Goal: Information Seeking & Learning: Learn about a topic

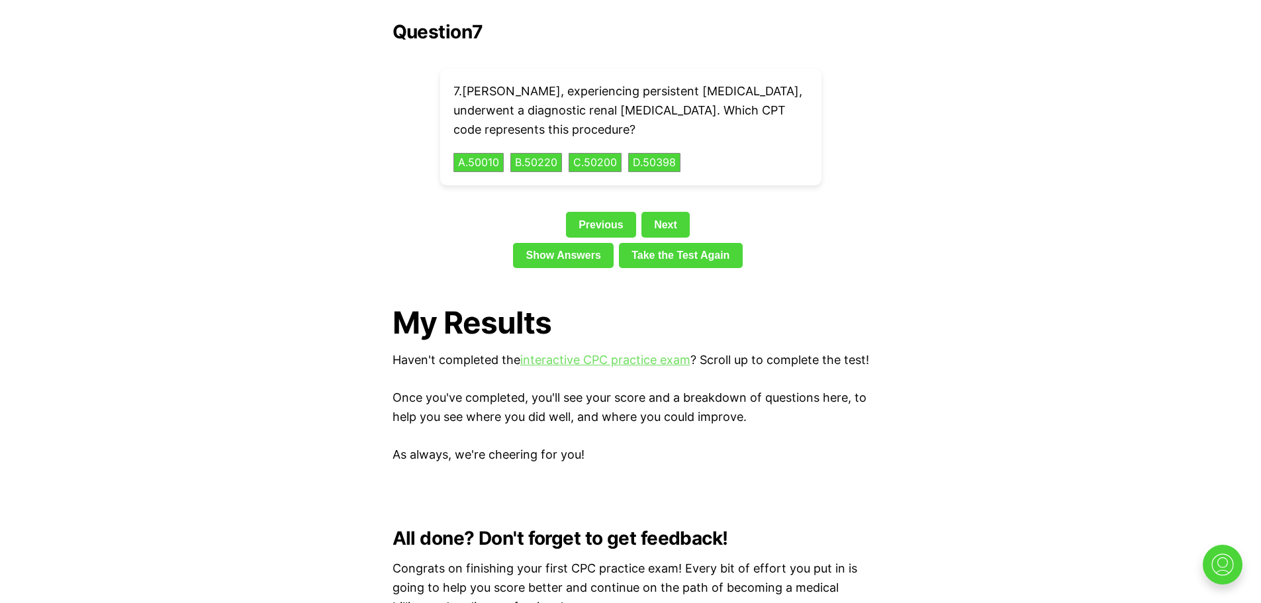
click at [569, 353] on link "interactive CPC practice exam" at bounding box center [605, 360] width 170 height 14
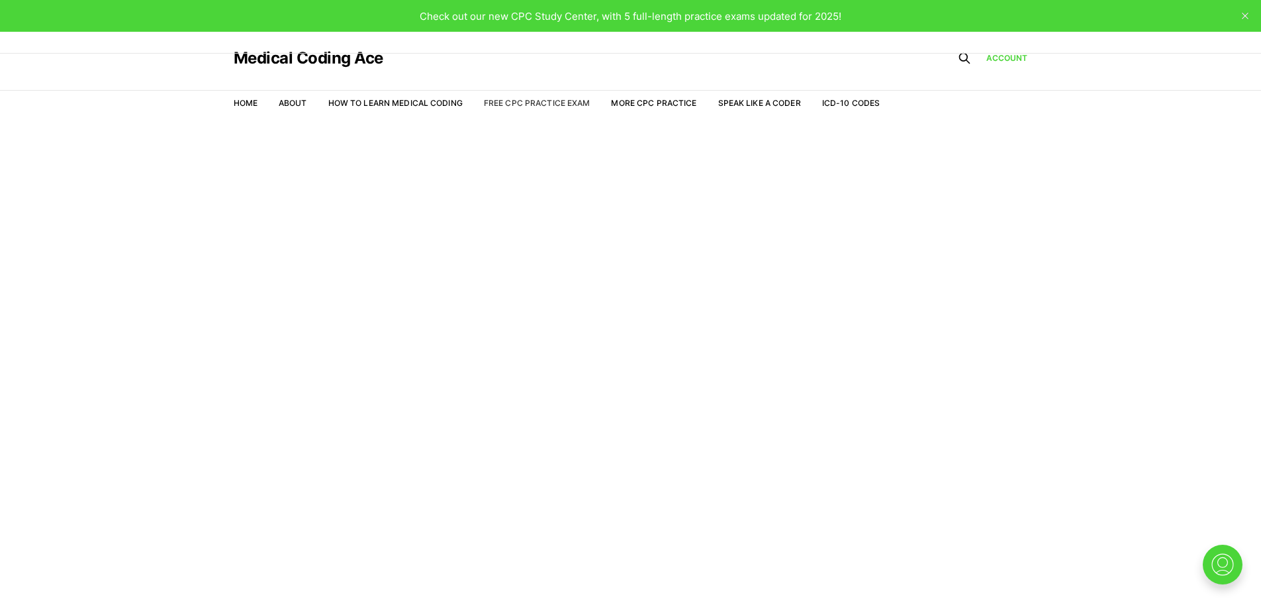
click at [550, 103] on link "Free CPC Practice Exam" at bounding box center [537, 103] width 107 height 10
click at [567, 103] on link "Free CPC Practice Exam" at bounding box center [537, 103] width 107 height 10
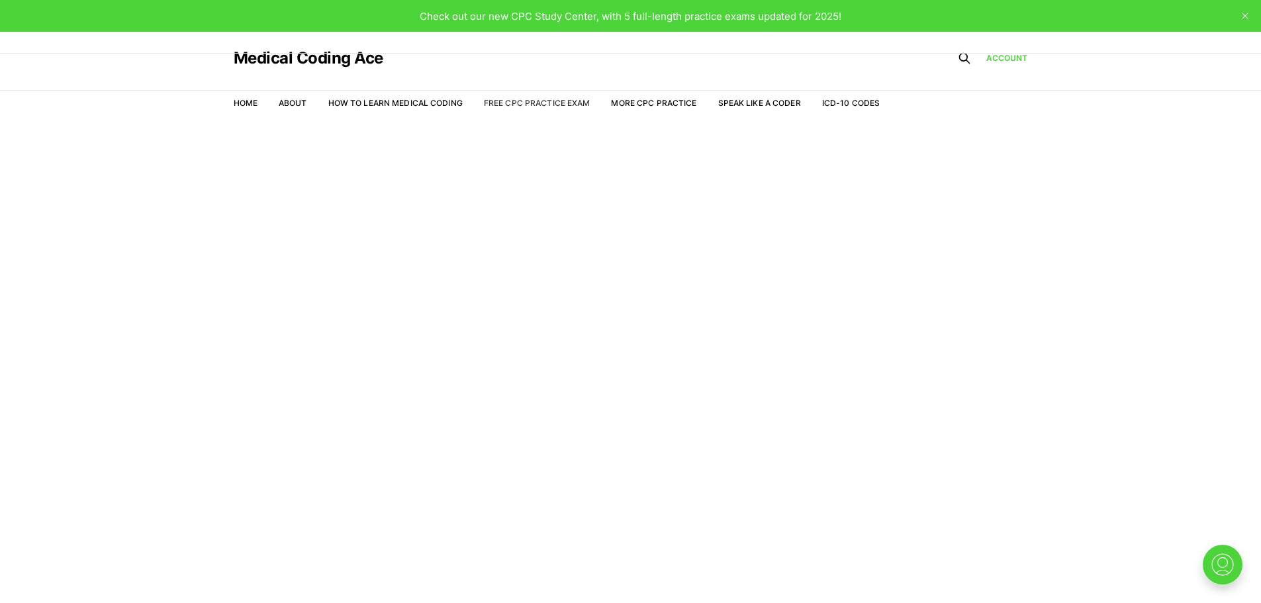
click at [567, 103] on link "Free CPC Practice Exam" at bounding box center [537, 103] width 107 height 10
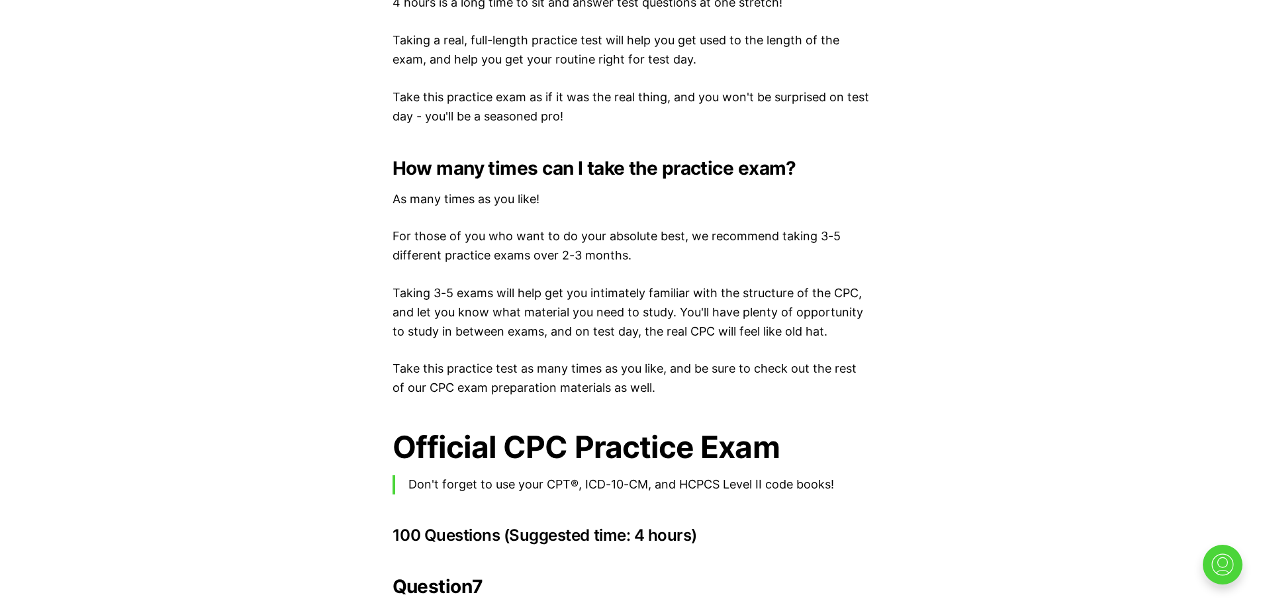
scroll to position [1696, 0]
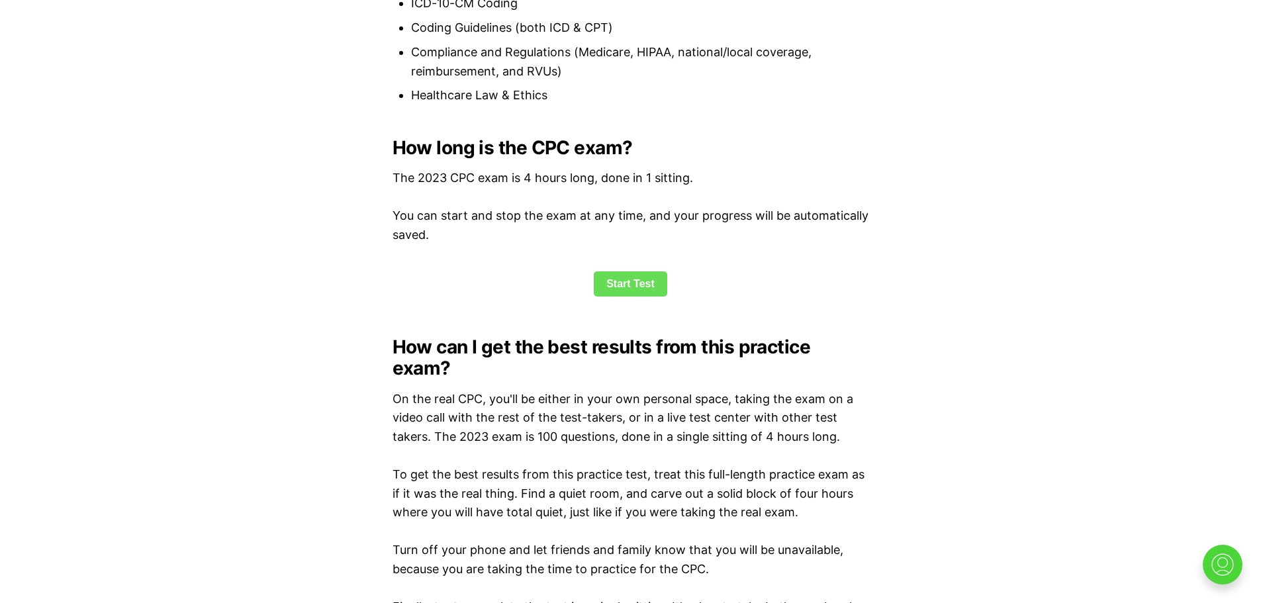
click at [619, 279] on link "Start Test" at bounding box center [630, 283] width 73 height 25
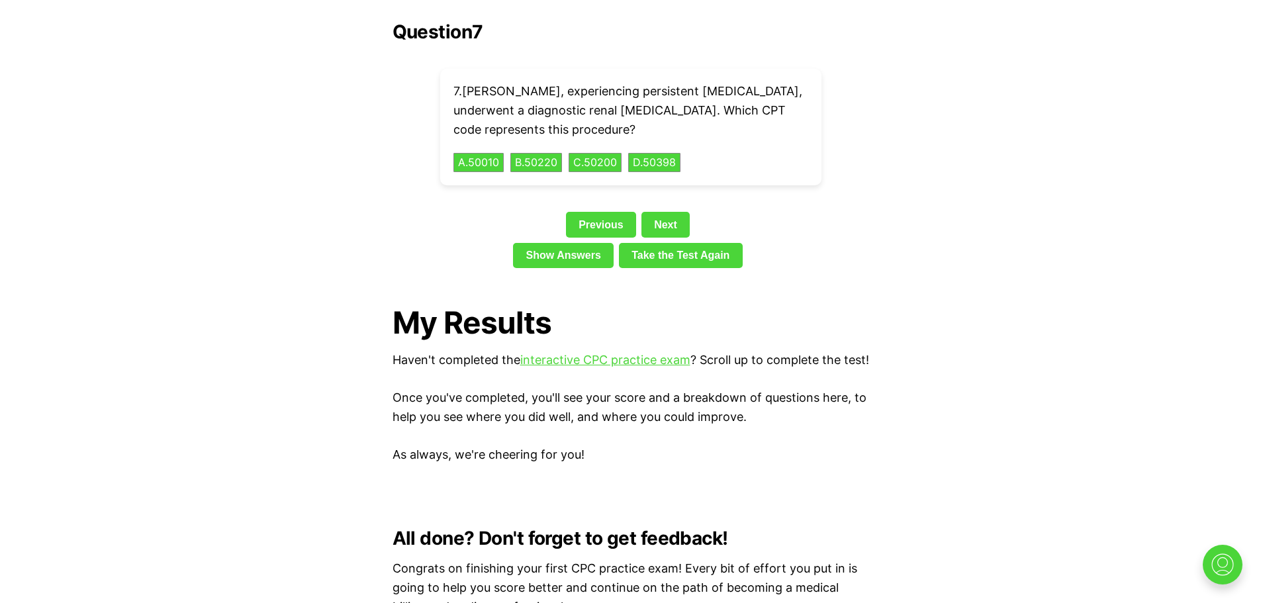
click at [667, 243] on link "Take the Test Again" at bounding box center [681, 255] width 124 height 25
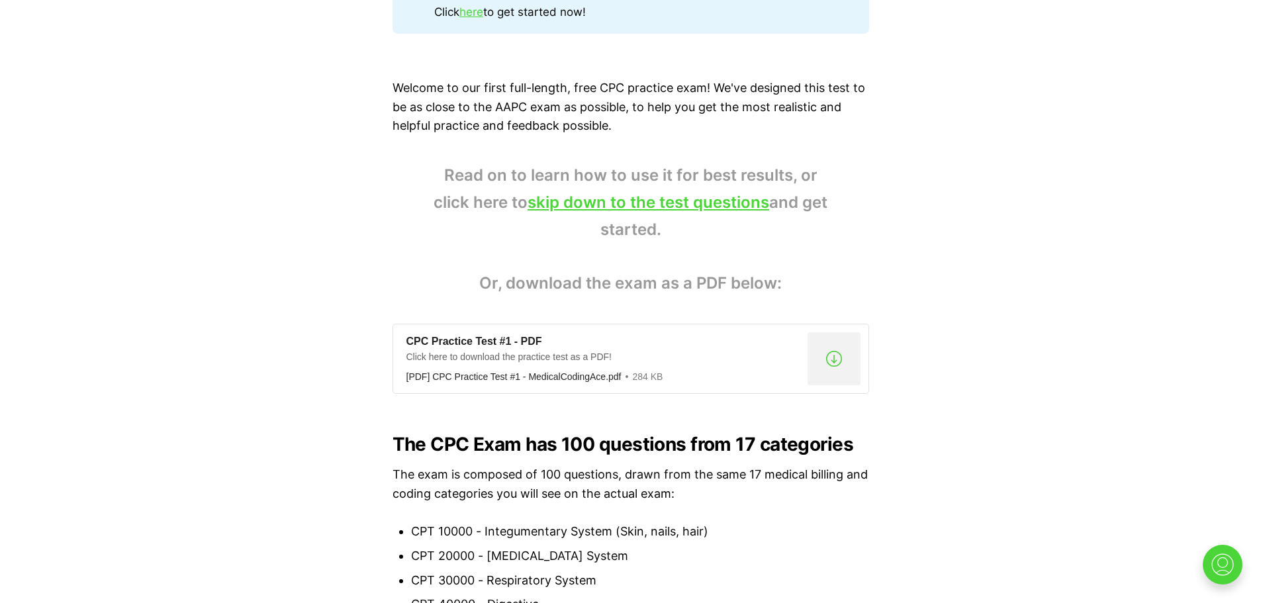
scroll to position [831, 0]
click at [629, 203] on link "skip down to the test questions" at bounding box center [649, 202] width 242 height 19
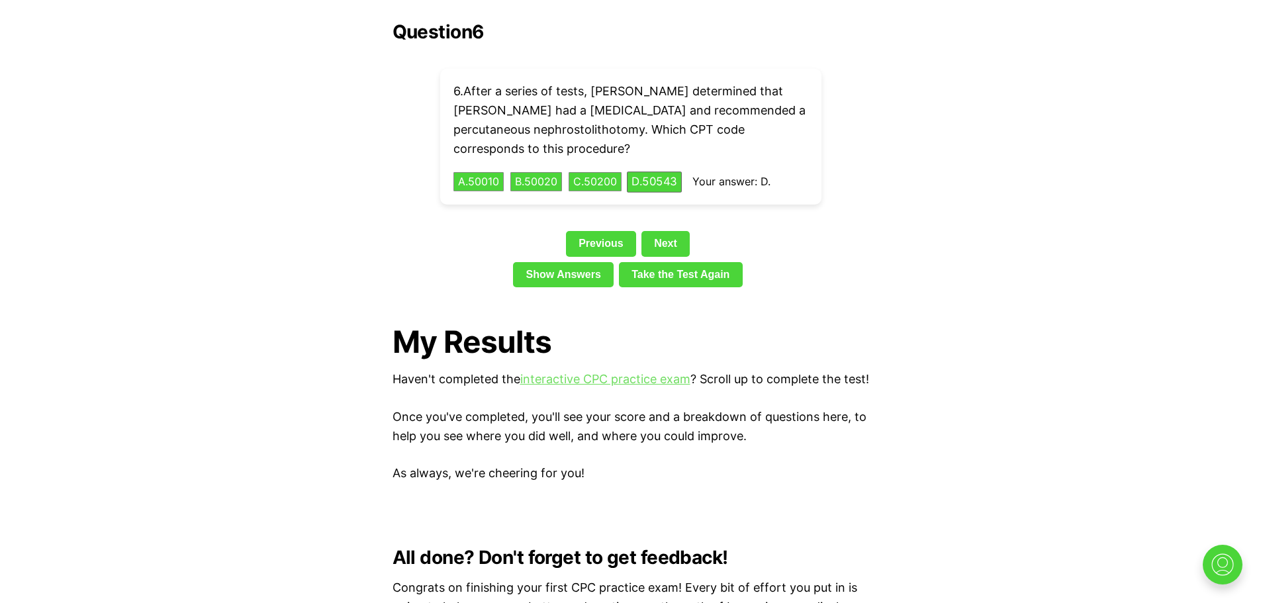
click at [613, 372] on link "interactive CPC practice exam" at bounding box center [605, 379] width 170 height 14
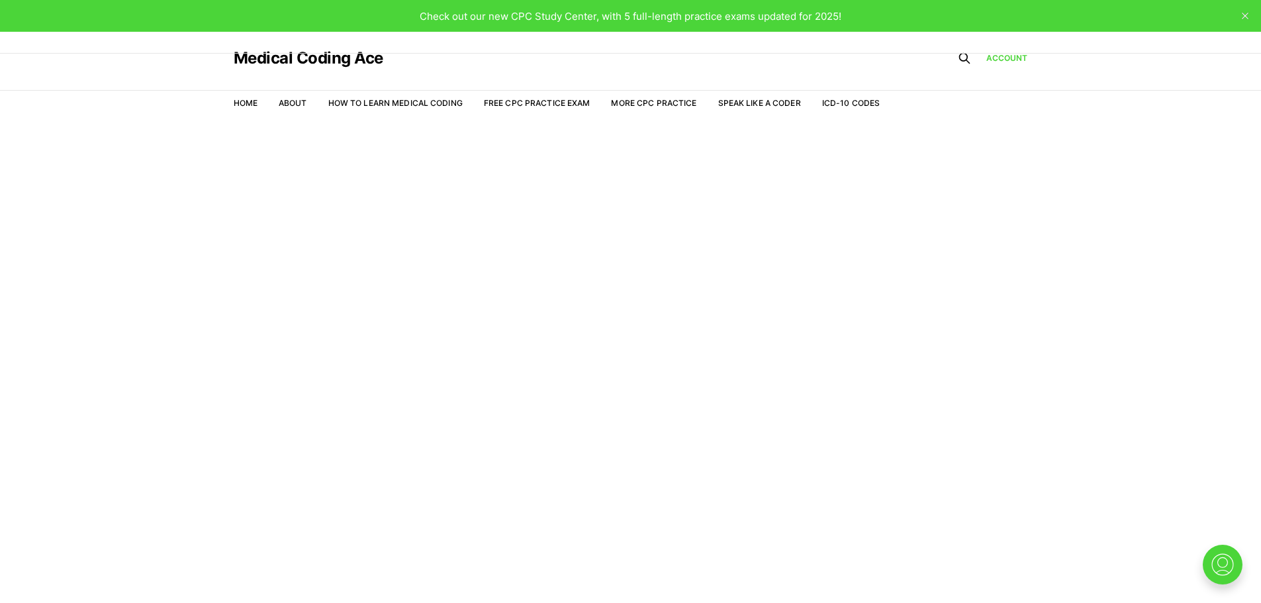
click at [395, 71] on div "Medical Coding Ace" at bounding box center [557, 58] width 647 height 53
click at [481, 7] on div "Check out our new CPC Study Center, with 5 full-length practice exams updated f…" at bounding box center [630, 16] width 1261 height 32
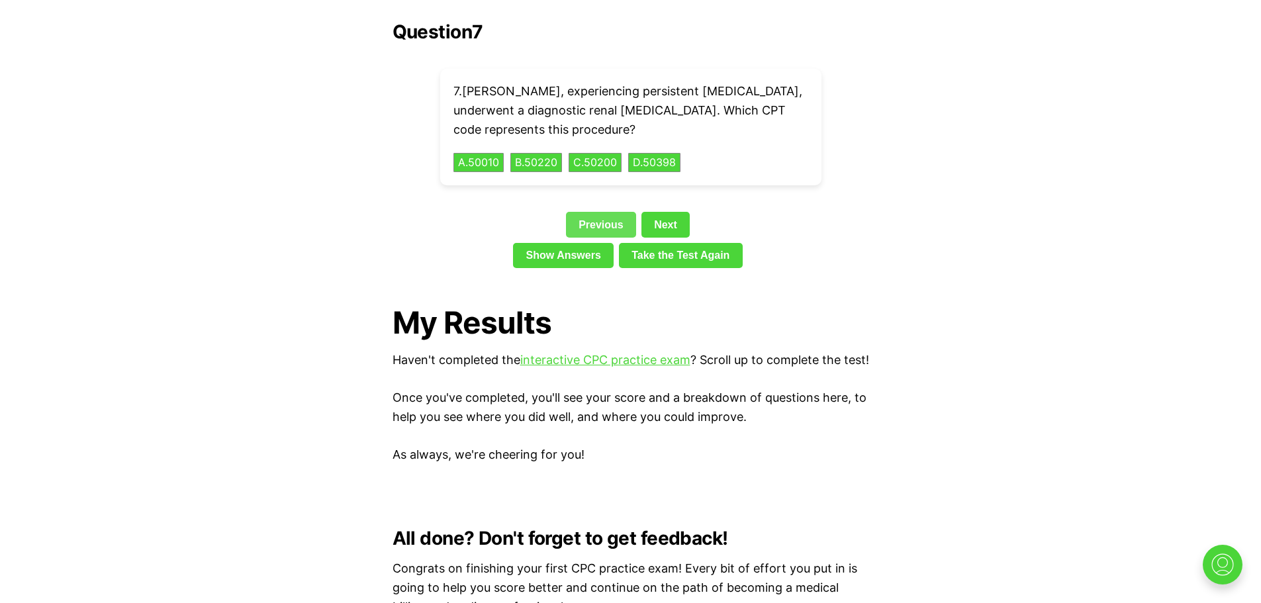
click at [612, 212] on link "Previous" at bounding box center [601, 224] width 70 height 25
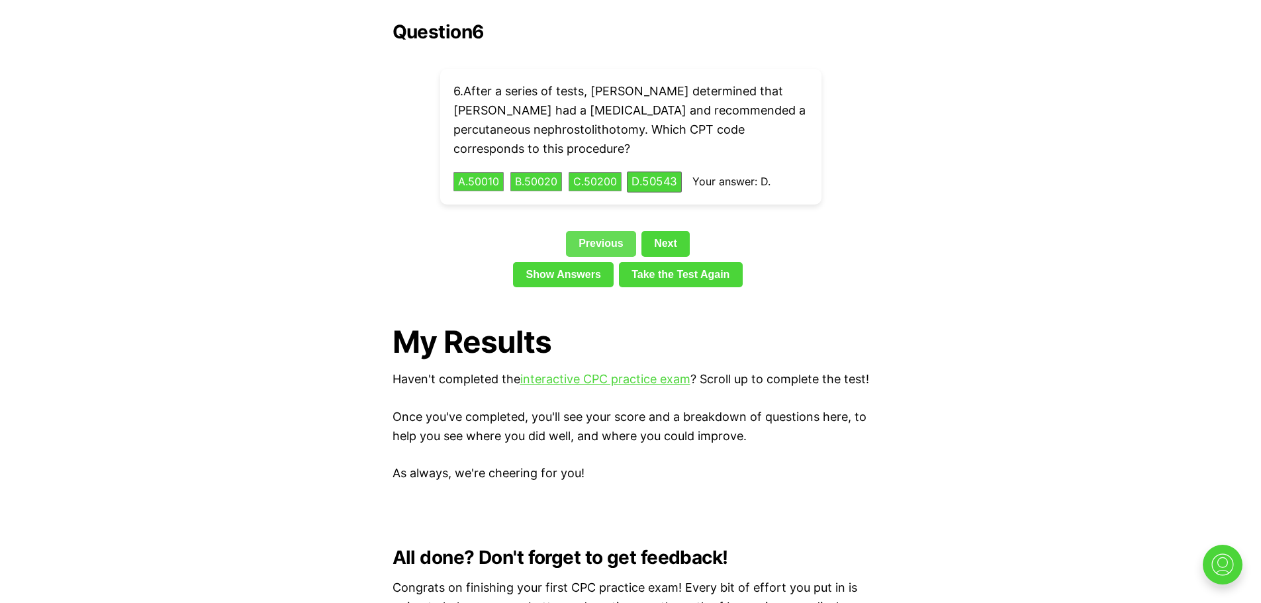
click at [619, 231] on link "Previous" at bounding box center [601, 243] width 70 height 25
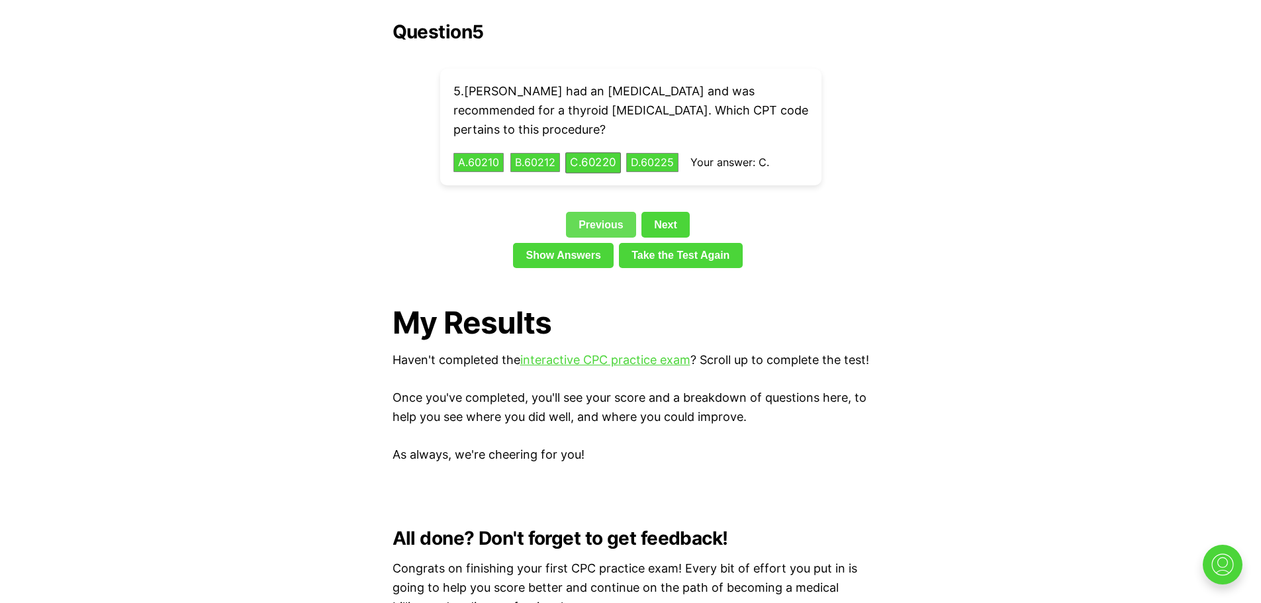
click at [619, 212] on link "Previous" at bounding box center [601, 224] width 70 height 25
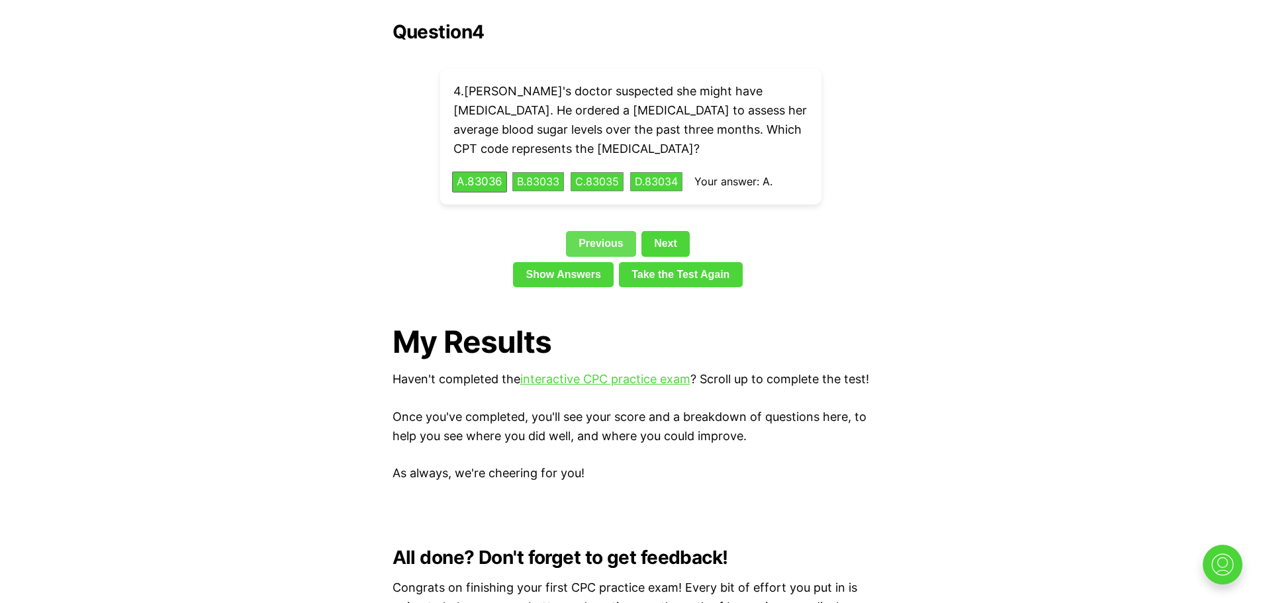
click at [599, 231] on link "Previous" at bounding box center [601, 243] width 70 height 25
click at [599, 262] on link "Show Answers" at bounding box center [563, 274] width 101 height 25
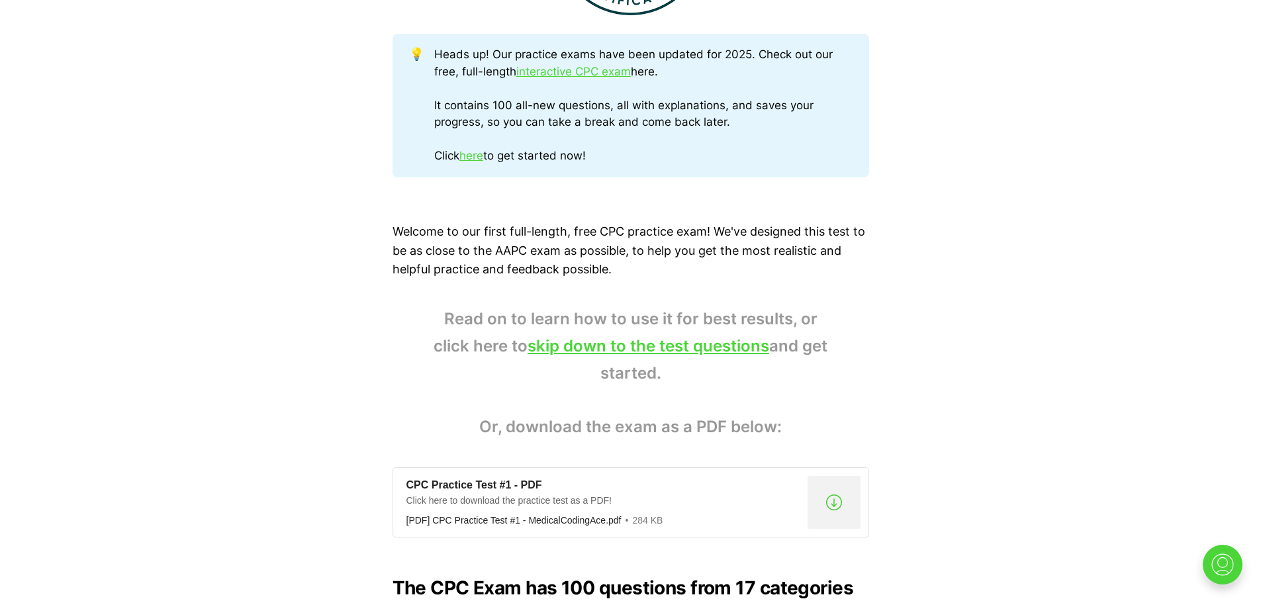
scroll to position [339, 0]
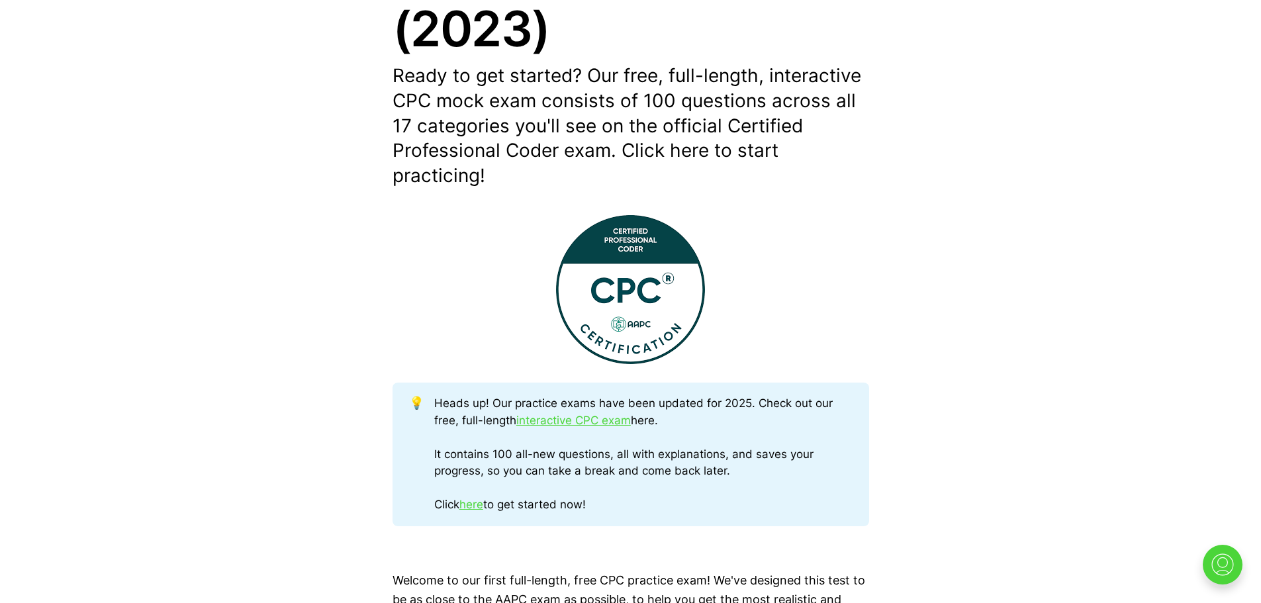
click at [1239, 26] on header "By Medical Coding Ace — Sep 10, 2023 How to Pass CPC Exam: Free CPC Practice Ex…" at bounding box center [630, 12] width 1261 height 353
click at [564, 418] on link "interactive CPC exam" at bounding box center [573, 420] width 115 height 13
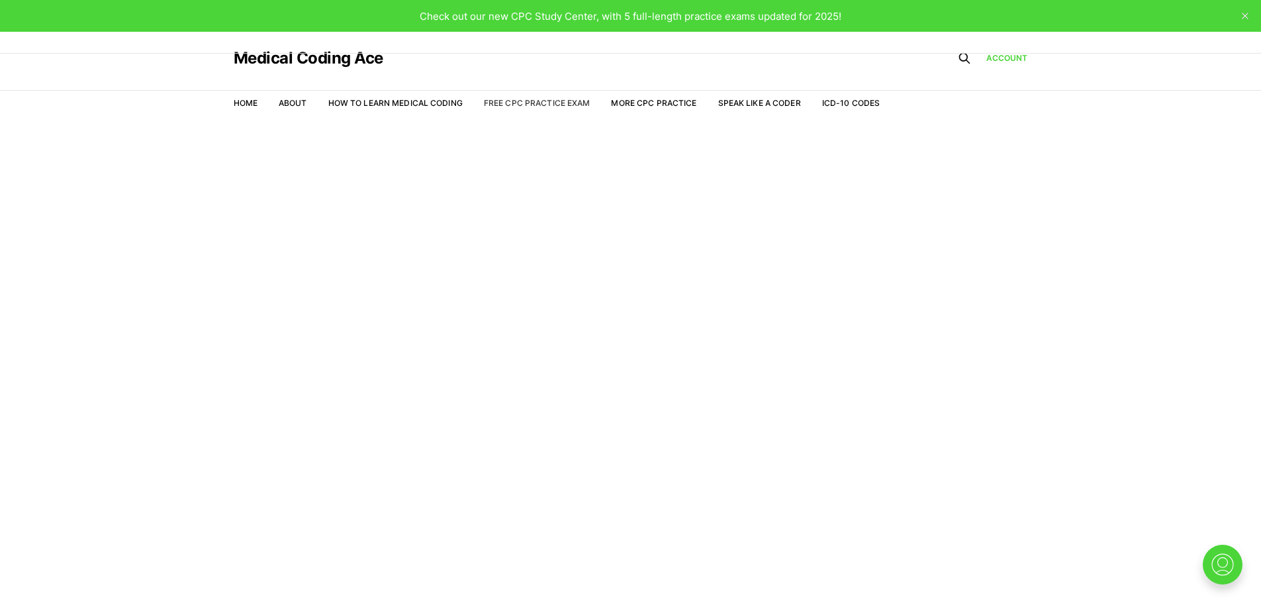
click at [533, 103] on link "Free CPC Practice Exam" at bounding box center [537, 103] width 107 height 10
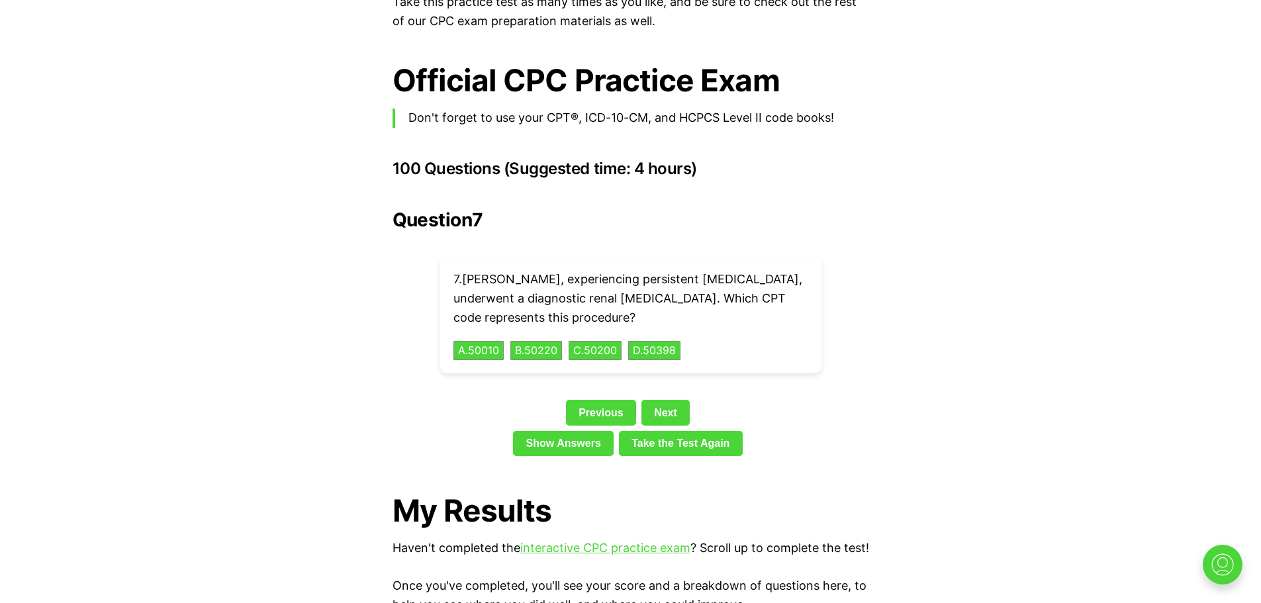
scroll to position [2811, 0]
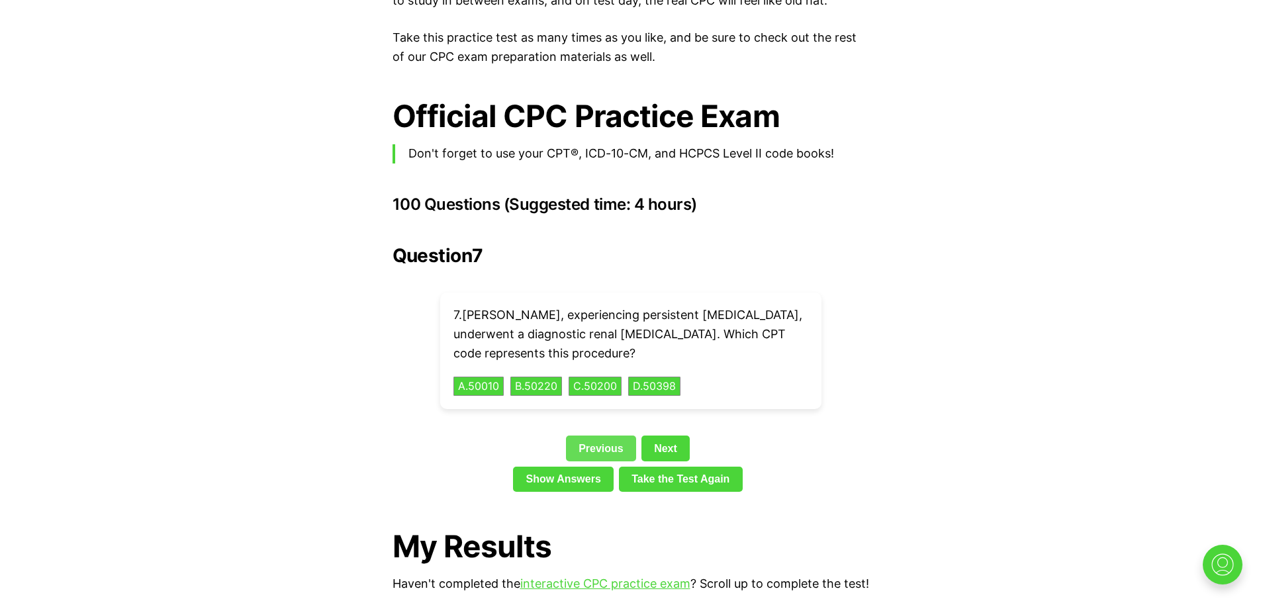
click at [612, 436] on link "Previous" at bounding box center [601, 448] width 70 height 25
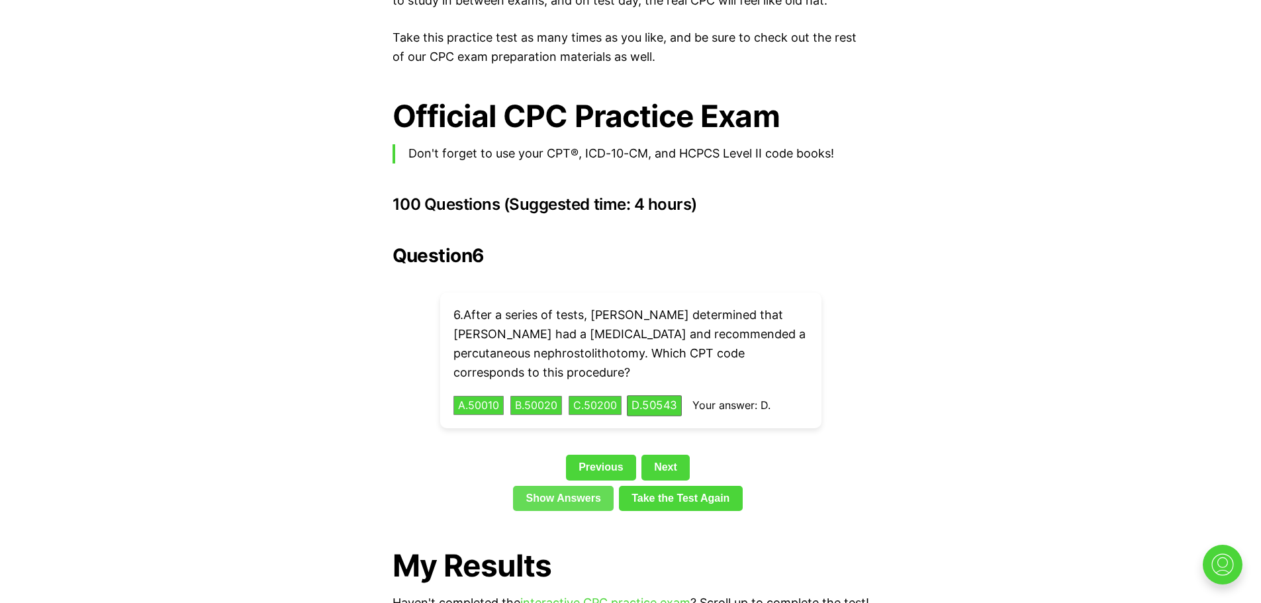
click at [576, 486] on link "Show Answers" at bounding box center [563, 498] width 101 height 25
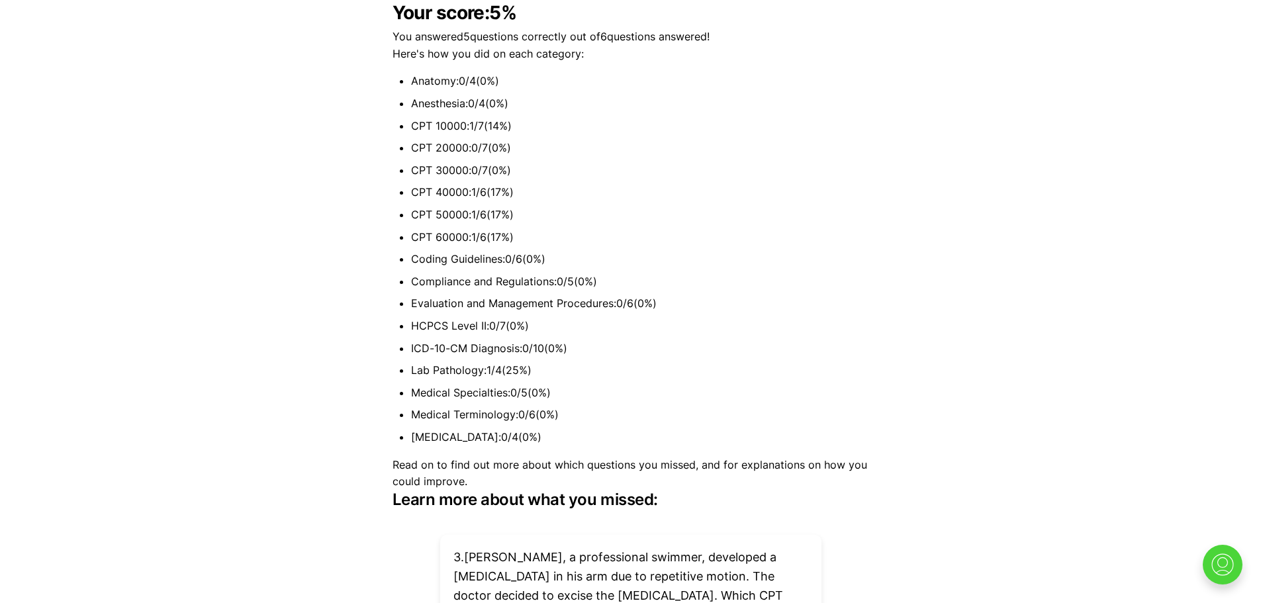
click at [443, 81] on li "Anatomy : 0 / 4 ( 0 %)" at bounding box center [640, 81] width 458 height 17
